Goal: Task Accomplishment & Management: Complete application form

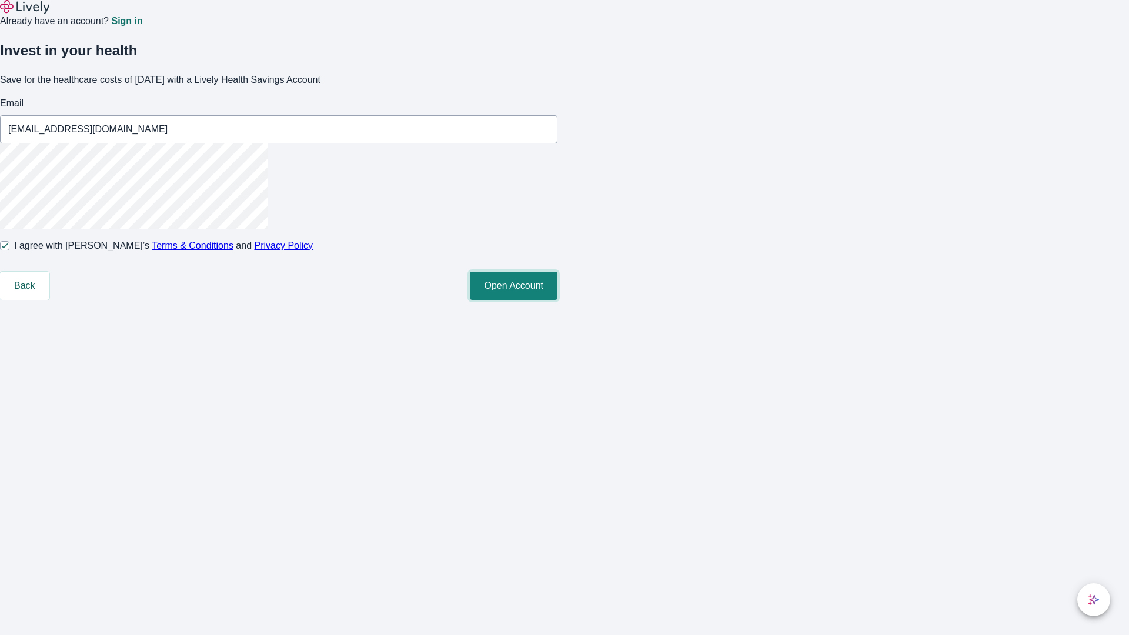
click at [557, 300] on button "Open Account" at bounding box center [514, 286] width 88 height 28
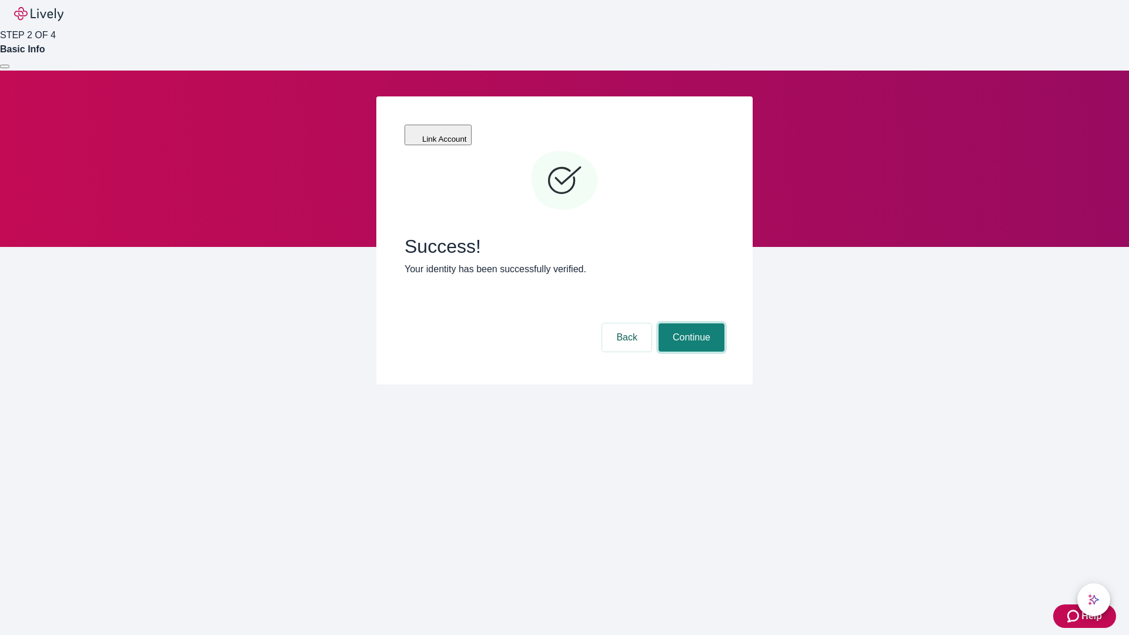
click at [690, 323] on button "Continue" at bounding box center [691, 337] width 66 height 28
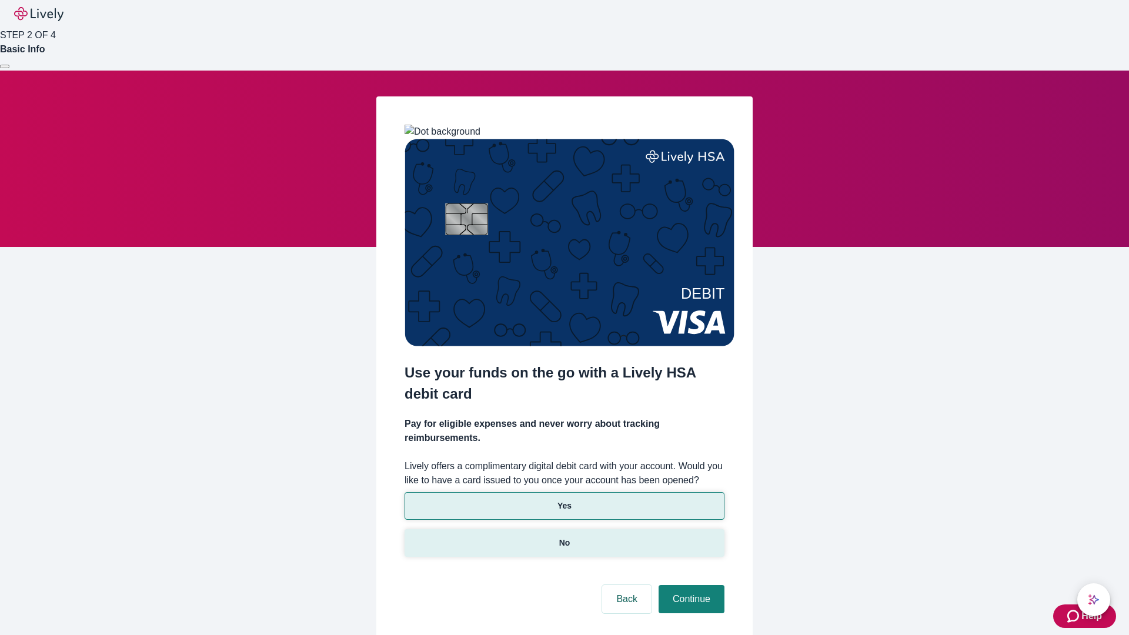
click at [564, 537] on p "No" at bounding box center [564, 543] width 11 height 12
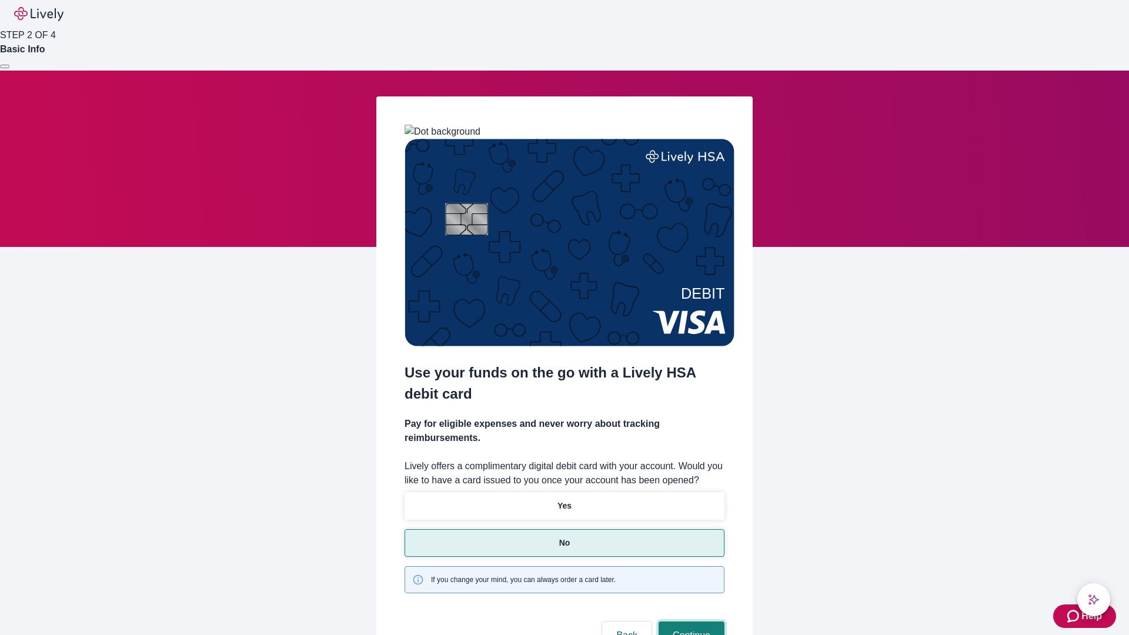
click at [690, 621] on button "Continue" at bounding box center [691, 635] width 66 height 28
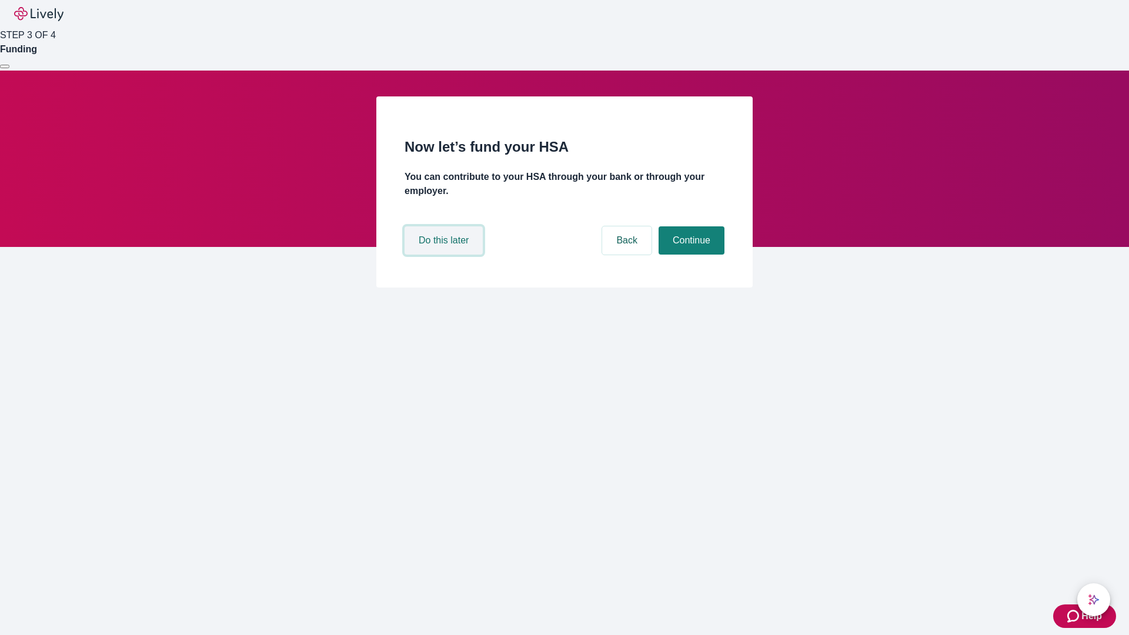
click at [445, 255] on button "Do this later" at bounding box center [443, 240] width 78 height 28
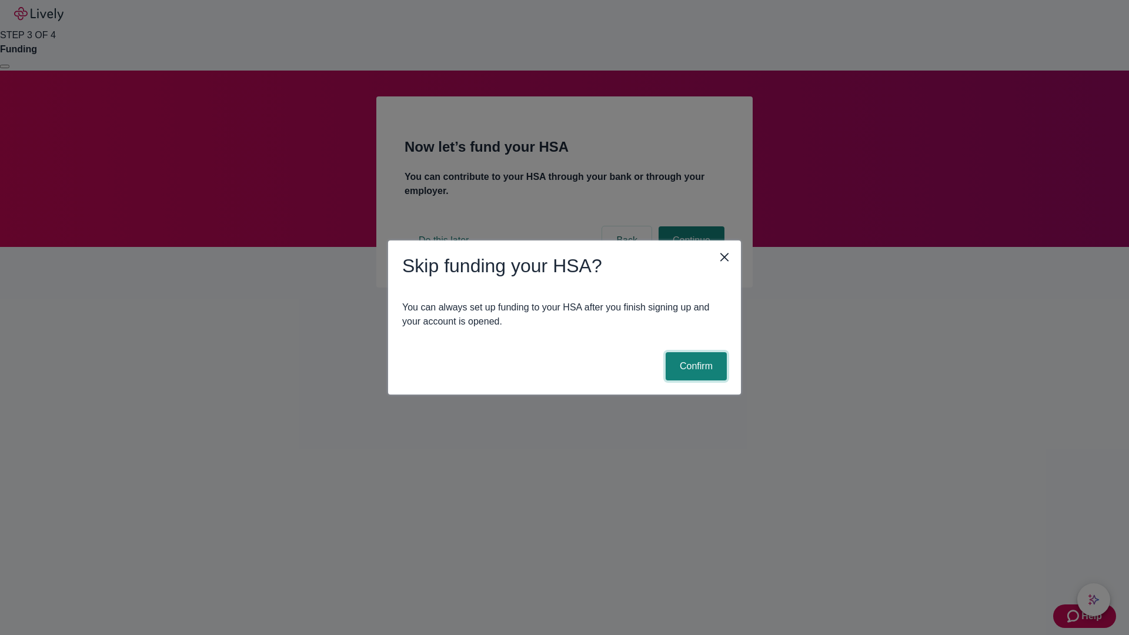
click at [694, 366] on button "Confirm" at bounding box center [695, 366] width 61 height 28
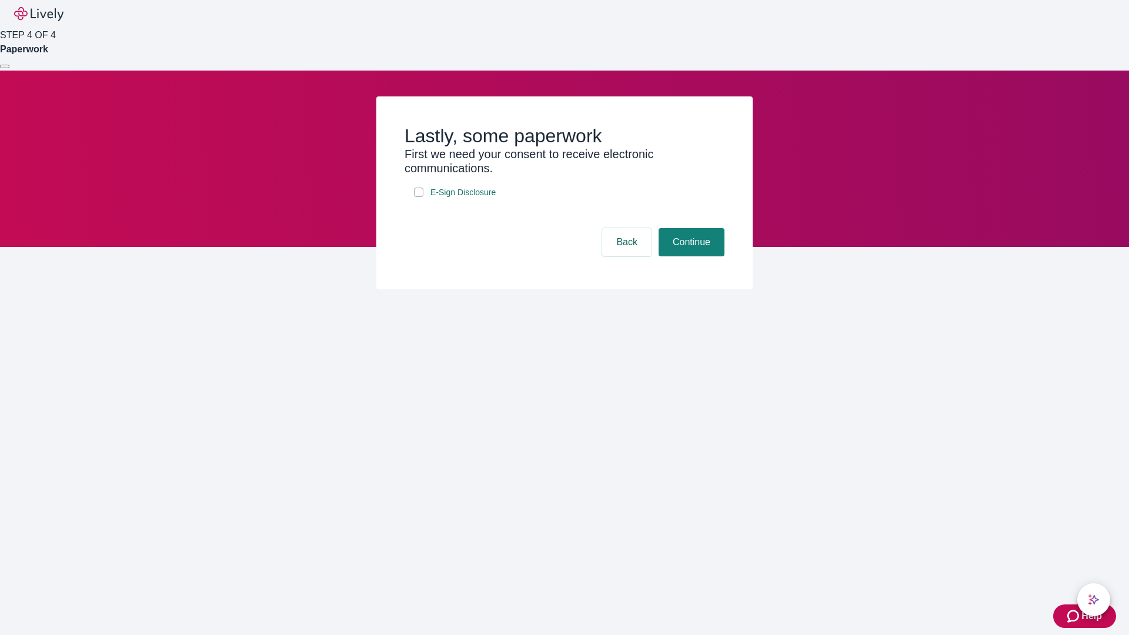
click at [419, 197] on input "E-Sign Disclosure" at bounding box center [418, 192] width 9 height 9
checkbox input "true"
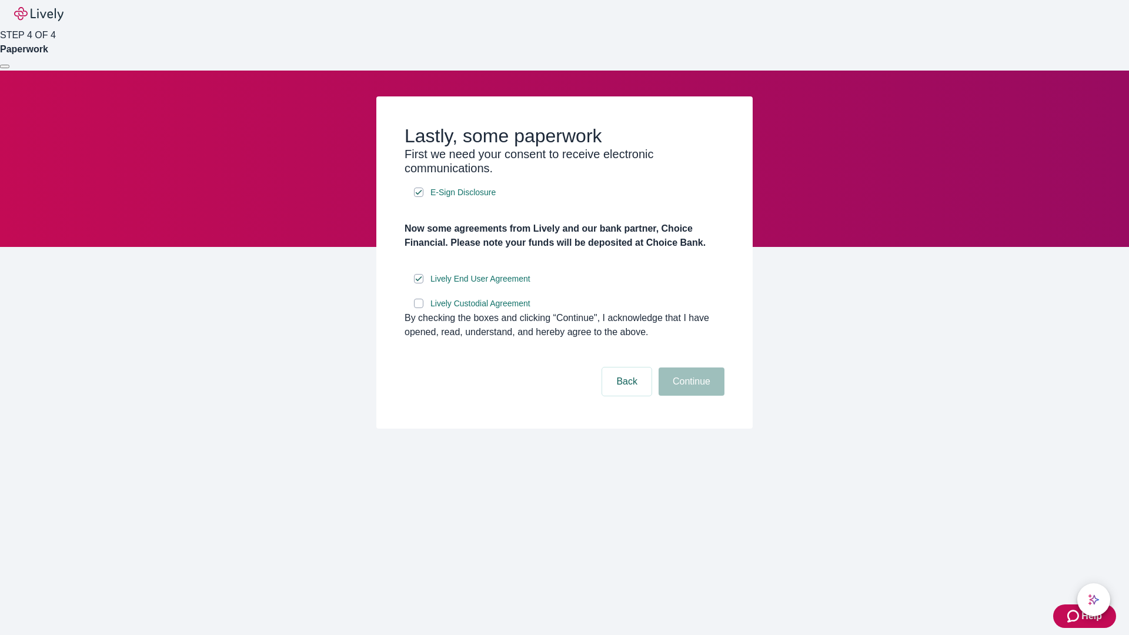
click at [419, 308] on input "Lively Custodial Agreement" at bounding box center [418, 303] width 9 height 9
checkbox input "true"
click at [690, 396] on button "Continue" at bounding box center [691, 381] width 66 height 28
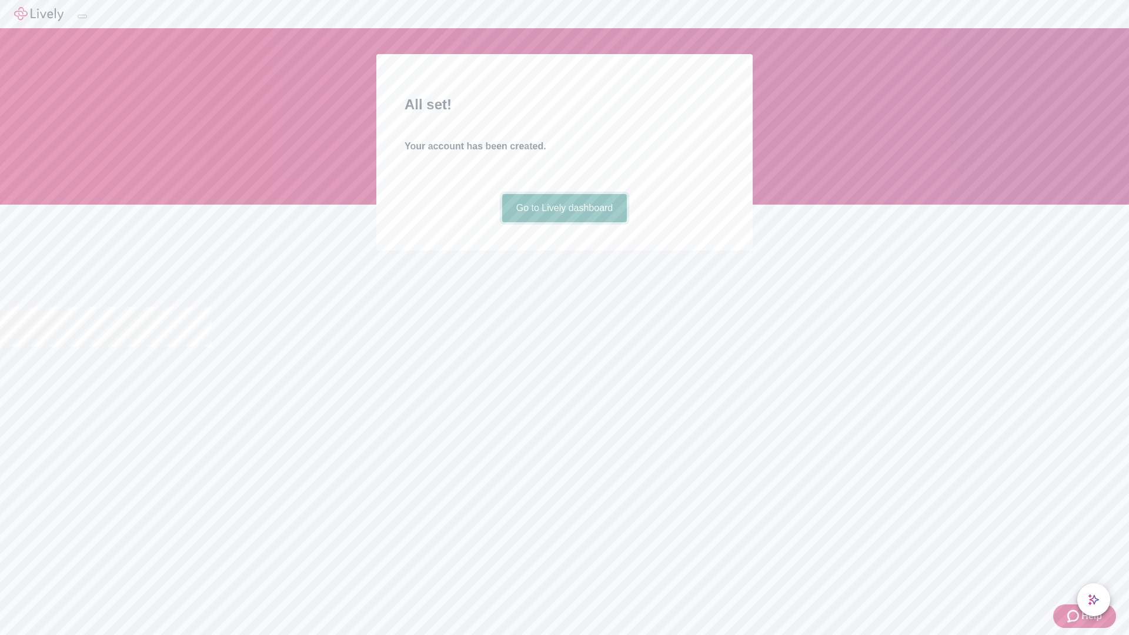
click at [564, 222] on link "Go to Lively dashboard" at bounding box center [564, 208] width 125 height 28
